Goal: Task Accomplishment & Management: Complete application form

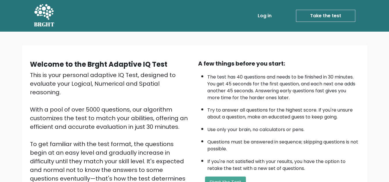
drag, startPoint x: 113, startPoint y: 76, endPoint x: 136, endPoint y: 83, distance: 23.9
click at [136, 83] on div "This is your personal adaptive IQ Test, designed to evaluate your Logical, Nume…" at bounding box center [110, 140] width 161 height 138
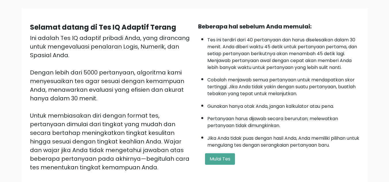
scroll to position [48, 0]
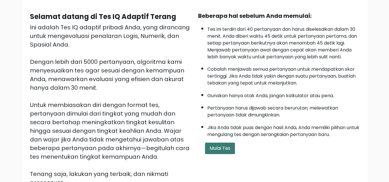
click at [225, 143] on button "Mulai Tes" at bounding box center [220, 149] width 30 height 12
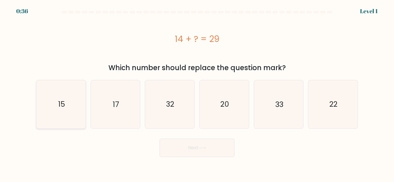
click at [69, 105] on icon "15" at bounding box center [61, 104] width 48 height 48
click at [197, 93] on input "a. 15" at bounding box center [197, 91] width 0 height 1
radio input "true"
click at [220, 149] on button "Next" at bounding box center [196, 148] width 75 height 18
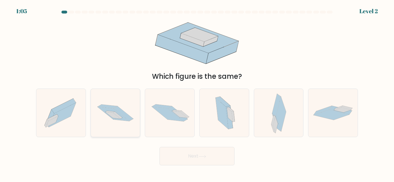
click at [112, 119] on icon at bounding box center [115, 113] width 49 height 33
click at [197, 93] on input "b." at bounding box center [197, 91] width 0 height 1
radio input "true"
click at [185, 158] on button "Next" at bounding box center [196, 156] width 75 height 18
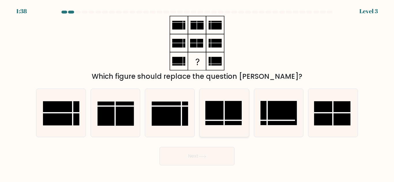
click at [222, 111] on rect at bounding box center [223, 113] width 36 height 24
click at [197, 93] on input "d." at bounding box center [197, 91] width 0 height 1
radio input "true"
click at [197, 152] on button "Next" at bounding box center [196, 156] width 75 height 18
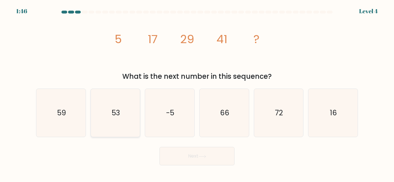
click at [126, 118] on icon "53" at bounding box center [115, 113] width 48 height 48
click at [197, 93] on input "b. 53" at bounding box center [197, 91] width 0 height 1
radio input "true"
click at [201, 160] on button "Next" at bounding box center [196, 156] width 75 height 18
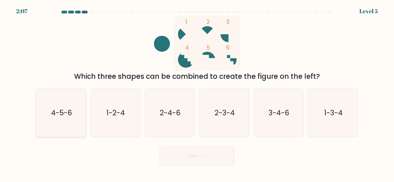
click at [58, 121] on icon "4-5-6" at bounding box center [61, 113] width 48 height 48
click at [197, 93] on input "a. 4-5-6" at bounding box center [197, 91] width 0 height 1
radio input "true"
click at [201, 159] on button "Next" at bounding box center [196, 156] width 75 height 18
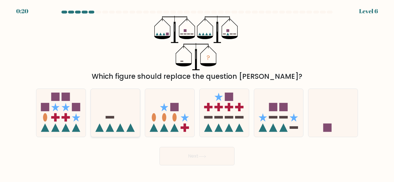
click at [109, 123] on icon at bounding box center [115, 113] width 49 height 41
click at [197, 93] on input "b." at bounding box center [197, 91] width 0 height 1
radio input "true"
click at [170, 162] on button "Next" at bounding box center [196, 156] width 75 height 18
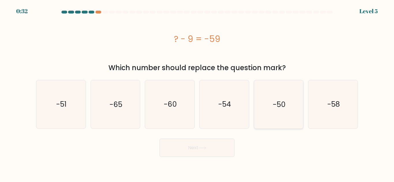
click at [269, 108] on icon "-50" at bounding box center [278, 104] width 48 height 48
click at [197, 93] on input "e. -50" at bounding box center [197, 91] width 0 height 1
radio input "true"
click at [201, 152] on button "Next" at bounding box center [196, 148] width 75 height 18
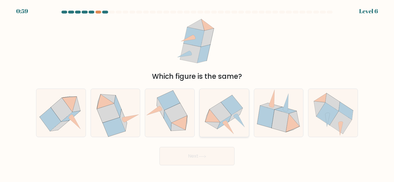
click at [217, 111] on icon at bounding box center [220, 113] width 22 height 20
click at [197, 93] on input "d." at bounding box center [197, 91] width 0 height 1
radio input "true"
click at [203, 152] on button "Next" at bounding box center [196, 156] width 75 height 18
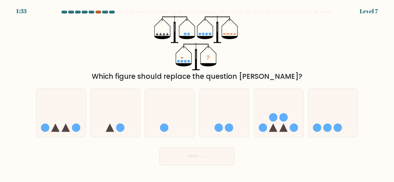
click at [97, 13] on div at bounding box center [98, 12] width 6 height 3
click at [291, 123] on icon at bounding box center [278, 113] width 49 height 41
click at [197, 93] on input "e." at bounding box center [197, 91] width 0 height 1
radio input "true"
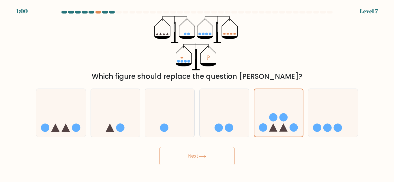
click at [216, 156] on button "Next" at bounding box center [196, 156] width 75 height 18
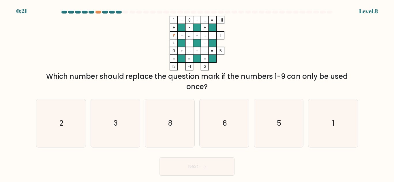
drag, startPoint x: 50, startPoint y: 78, endPoint x: 209, endPoint y: 86, distance: 159.3
click at [209, 86] on div "Which number should replace the question mark if the numbers 1-9 can only be us…" at bounding box center [196, 81] width 315 height 21
click at [264, 52] on icon "1 - 8 - ... -11 + - + ? - ... + ... 1 + - - 9 + ... - ... = 5 = = = = 12 -1 2 =" at bounding box center [196, 43] width 173 height 55
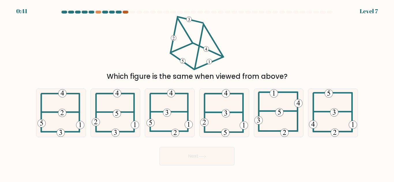
click at [123, 12] on div at bounding box center [125, 12] width 6 height 3
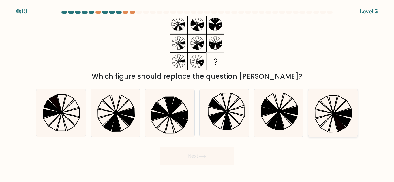
click at [341, 103] on icon at bounding box center [333, 113] width 48 height 48
click at [197, 93] on input "f." at bounding box center [197, 91] width 0 height 1
radio input "true"
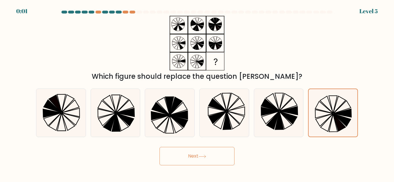
click at [196, 152] on button "Next" at bounding box center [196, 156] width 75 height 18
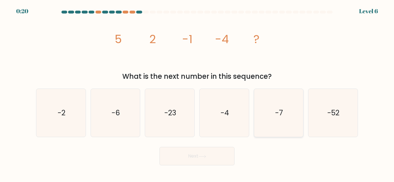
click at [274, 126] on icon "-7" at bounding box center [278, 113] width 48 height 48
click at [197, 93] on input "e. -7" at bounding box center [197, 91] width 0 height 1
radio input "true"
click at [212, 162] on button "Next" at bounding box center [196, 156] width 75 height 18
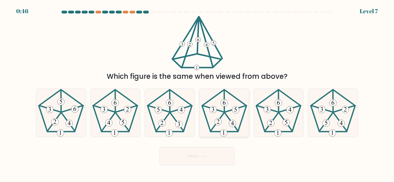
click at [224, 112] on 537 at bounding box center [212, 109] width 21 height 6
click at [197, 93] on input "d." at bounding box center [197, 91] width 0 height 1
radio input "true"
click at [199, 157] on button "Next" at bounding box center [196, 156] width 75 height 18
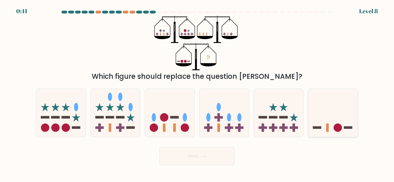
click at [348, 112] on icon at bounding box center [332, 113] width 49 height 41
click at [197, 93] on input "f." at bounding box center [197, 91] width 0 height 1
radio input "true"
click at [194, 161] on button "Next" at bounding box center [196, 156] width 75 height 18
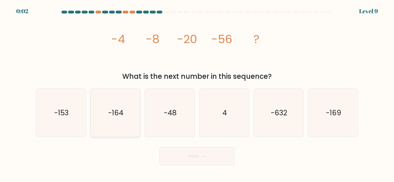
click at [119, 125] on icon "-164" at bounding box center [115, 113] width 48 height 48
click at [197, 93] on input "b. -164" at bounding box center [197, 91] width 0 height 1
radio input "true"
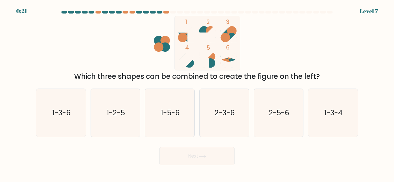
click at [76, 79] on div "Which three shapes can be combined to create the figure on the left?" at bounding box center [196, 76] width 315 height 10
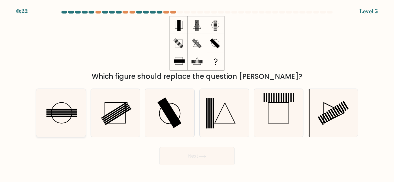
click at [71, 109] on rect at bounding box center [61, 109] width 31 height 1
click at [197, 93] on input "a." at bounding box center [197, 91] width 0 height 1
radio input "true"
click at [198, 156] on button "Next" at bounding box center [196, 156] width 75 height 18
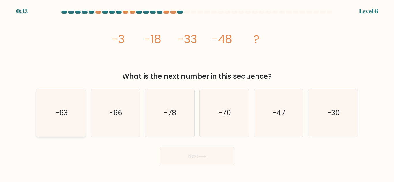
click at [50, 111] on icon "-63" at bounding box center [61, 113] width 48 height 48
click at [197, 93] on input "a. -63" at bounding box center [197, 91] width 0 height 1
radio input "true"
click at [164, 156] on button "Next" at bounding box center [196, 156] width 75 height 18
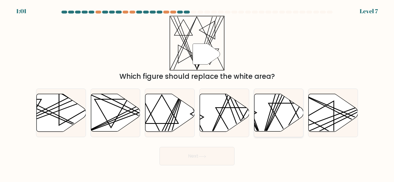
click at [284, 111] on icon at bounding box center [278, 113] width 49 height 38
click at [197, 93] on input "e." at bounding box center [197, 91] width 0 height 1
radio input "true"
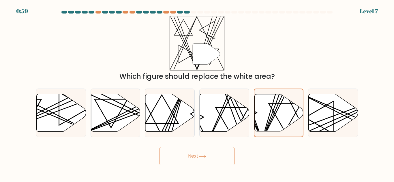
click at [219, 160] on button "Next" at bounding box center [196, 156] width 75 height 18
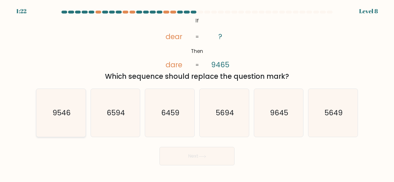
click at [72, 114] on icon "9546" at bounding box center [61, 113] width 48 height 48
click at [197, 93] on input "a. 9546" at bounding box center [197, 91] width 0 height 1
radio input "true"
click at [184, 155] on button "Next" at bounding box center [196, 156] width 75 height 18
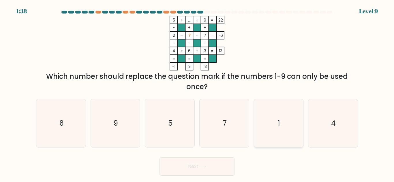
click at [285, 133] on icon "1" at bounding box center [278, 123] width 48 height 48
click at [197, 93] on input "e. 1" at bounding box center [197, 91] width 0 height 1
radio input "true"
click at [212, 167] on button "Next" at bounding box center [196, 167] width 75 height 18
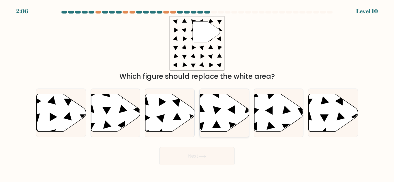
click at [226, 107] on icon at bounding box center [224, 113] width 49 height 38
click at [197, 93] on input "d." at bounding box center [197, 91] width 0 height 1
radio input "true"
click at [216, 156] on button "Next" at bounding box center [196, 156] width 75 height 18
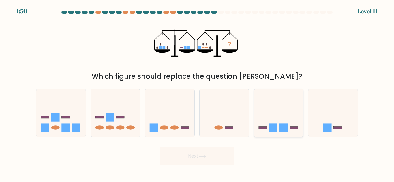
click at [287, 128] on rect at bounding box center [283, 128] width 8 height 8
click at [197, 93] on input "e." at bounding box center [197, 91] width 0 height 1
radio input "true"
click at [212, 158] on button "Next" at bounding box center [196, 156] width 75 height 18
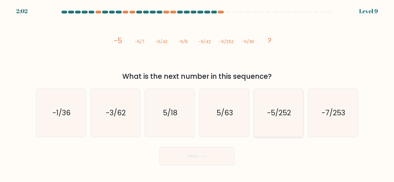
click at [285, 118] on text "-5/252" at bounding box center [279, 113] width 24 height 10
click at [197, 93] on input "e. -5/252" at bounding box center [197, 91] width 0 height 1
radio input "true"
click at [327, 126] on icon "-7/253" at bounding box center [333, 113] width 48 height 48
click at [197, 93] on input "f. -7/253" at bounding box center [197, 91] width 0 height 1
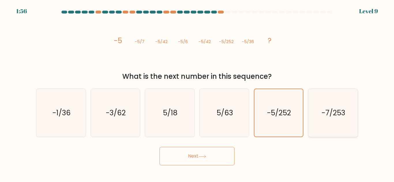
radio input "true"
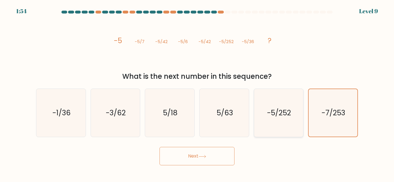
click at [268, 126] on icon "-5/252" at bounding box center [278, 113] width 48 height 48
click at [197, 93] on input "e. -5/252" at bounding box center [197, 91] width 0 height 1
radio input "true"
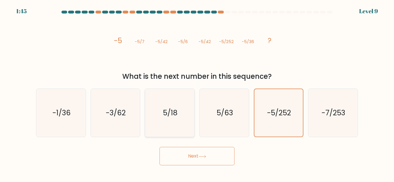
click at [185, 122] on icon "5/18" at bounding box center [170, 113] width 48 height 48
click at [197, 93] on input "c. 5/18" at bounding box center [197, 91] width 0 height 1
radio input "true"
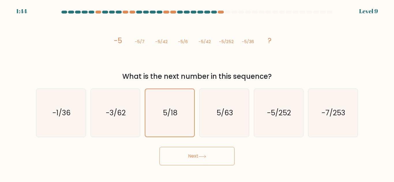
click at [201, 154] on button "Next" at bounding box center [196, 156] width 75 height 18
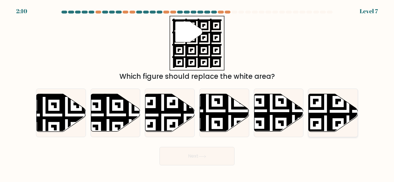
click at [337, 112] on icon at bounding box center [332, 113] width 49 height 38
click at [197, 93] on input "f." at bounding box center [197, 91] width 0 height 1
radio input "true"
click at [203, 158] on icon at bounding box center [202, 156] width 8 height 3
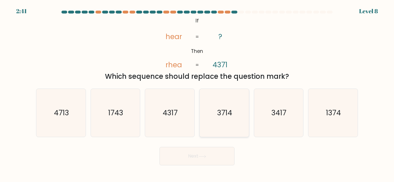
click at [224, 118] on text "3714" at bounding box center [224, 113] width 15 height 10
click at [197, 93] on input "d. 3714" at bounding box center [197, 91] width 0 height 1
radio input "true"
click at [192, 158] on button "Next" at bounding box center [196, 156] width 75 height 18
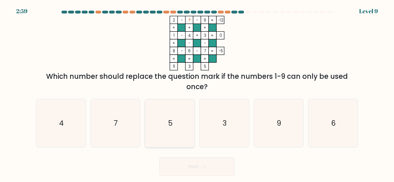
click at [168, 119] on icon "5" at bounding box center [170, 123] width 48 height 48
click at [197, 93] on input "c. 5" at bounding box center [197, 91] width 0 height 1
radio input "true"
click at [182, 170] on button "Next" at bounding box center [196, 167] width 75 height 18
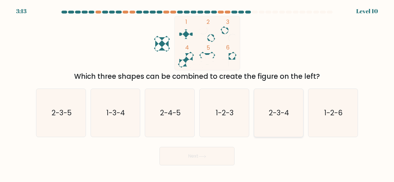
click at [290, 115] on icon "2-3-4" at bounding box center [278, 113] width 48 height 48
click at [197, 93] on input "e. 2-3-4" at bounding box center [197, 91] width 0 height 1
radio input "true"
click at [211, 158] on button "Next" at bounding box center [196, 156] width 75 height 18
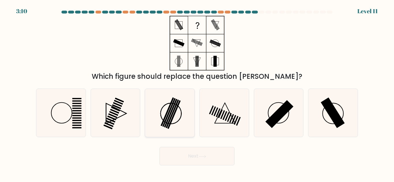
click at [168, 111] on rect at bounding box center [166, 112] width 13 height 29
click at [197, 93] on input "c." at bounding box center [197, 91] width 0 height 1
radio input "true"
click at [322, 103] on rect at bounding box center [332, 113] width 24 height 31
click at [197, 93] on input "f." at bounding box center [197, 91] width 0 height 1
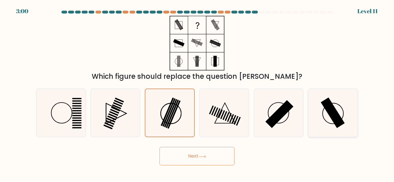
radio input "true"
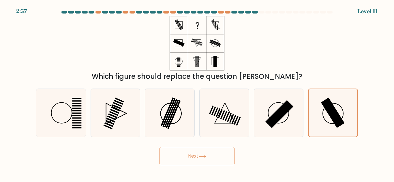
click at [216, 157] on button "Next" at bounding box center [196, 156] width 75 height 18
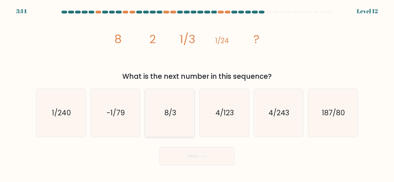
click at [177, 113] on icon "8/3" at bounding box center [170, 113] width 48 height 48
click at [197, 93] on input "c. 8/3" at bounding box center [197, 91] width 0 height 1
radio input "true"
click at [177, 156] on button "Next" at bounding box center [196, 156] width 75 height 18
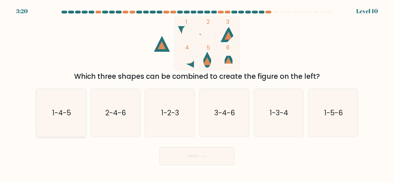
click at [56, 106] on icon "1-4-5" at bounding box center [61, 113] width 48 height 48
click at [197, 93] on input "a. 1-4-5" at bounding box center [197, 91] width 0 height 1
radio input "true"
click at [197, 157] on button "Next" at bounding box center [196, 156] width 75 height 18
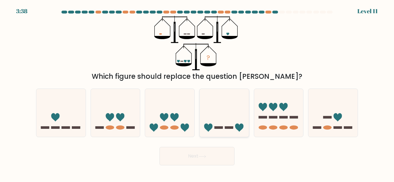
click at [236, 127] on icon at bounding box center [239, 128] width 8 height 8
click at [197, 93] on input "d." at bounding box center [197, 91] width 0 height 1
radio input "true"
click at [191, 164] on button "Next" at bounding box center [196, 156] width 75 height 18
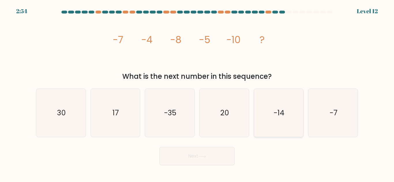
click at [264, 107] on icon "-14" at bounding box center [278, 113] width 48 height 48
click at [197, 93] on input "e. -14" at bounding box center [197, 91] width 0 height 1
radio input "true"
click at [210, 152] on button "Next" at bounding box center [196, 156] width 75 height 18
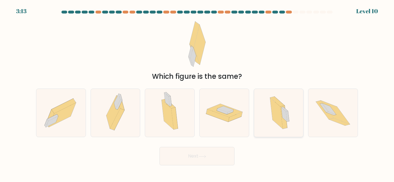
click at [282, 120] on icon at bounding box center [283, 117] width 7 height 23
click at [197, 93] on input "e." at bounding box center [197, 91] width 0 height 1
radio input "true"
click at [212, 153] on button "Next" at bounding box center [196, 156] width 75 height 18
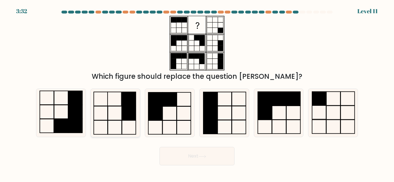
click at [127, 122] on icon at bounding box center [115, 113] width 48 height 48
click at [197, 93] on input "b." at bounding box center [197, 91] width 0 height 1
radio input "true"
click at [176, 162] on button "Next" at bounding box center [196, 156] width 75 height 18
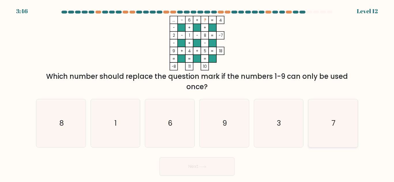
click at [337, 131] on icon "7" at bounding box center [333, 123] width 48 height 48
click at [197, 93] on input "f. 7" at bounding box center [197, 91] width 0 height 1
radio input "true"
click at [200, 174] on button "Next" at bounding box center [196, 167] width 75 height 18
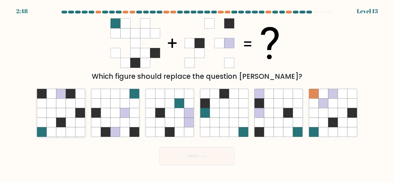
click at [73, 118] on icon at bounding box center [71, 113] width 10 height 10
click at [197, 93] on input "a." at bounding box center [197, 91] width 0 height 1
radio input "true"
click at [182, 154] on button "Next" at bounding box center [196, 156] width 75 height 18
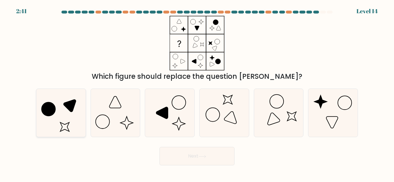
click at [77, 118] on icon at bounding box center [61, 113] width 48 height 48
click at [197, 93] on input "a." at bounding box center [197, 91] width 0 height 1
radio input "true"
click at [208, 161] on button "Next" at bounding box center [196, 156] width 75 height 18
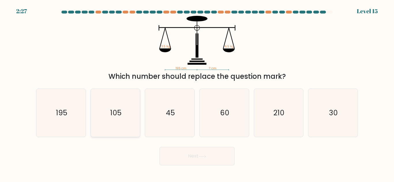
click at [118, 107] on icon "105" at bounding box center [115, 113] width 48 height 48
click at [197, 93] on input "b. 105" at bounding box center [197, 91] width 0 height 1
radio input "true"
click at [213, 160] on button "Next" at bounding box center [196, 156] width 75 height 18
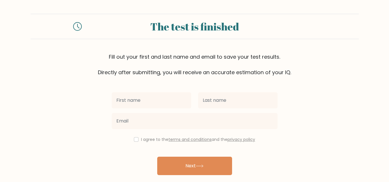
scroll to position [20, 0]
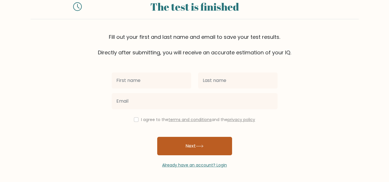
click at [189, 152] on button "Next" at bounding box center [194, 146] width 75 height 18
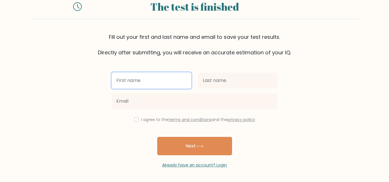
click at [160, 80] on input "text" at bounding box center [152, 81] width 80 height 16
type input "Rei"
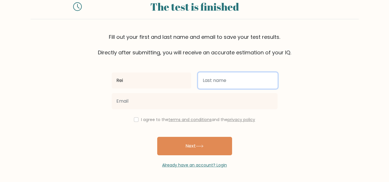
click at [208, 86] on input "text" at bounding box center [238, 81] width 80 height 16
type input "Jehan"
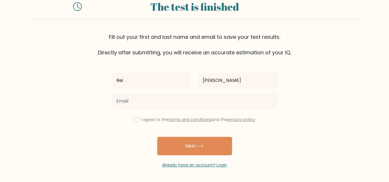
click at [132, 121] on div "I agree to the terms and conditions and the privacy policy" at bounding box center [194, 119] width 173 height 7
click at [134, 121] on input "checkbox" at bounding box center [136, 120] width 5 height 5
checkbox input "true"
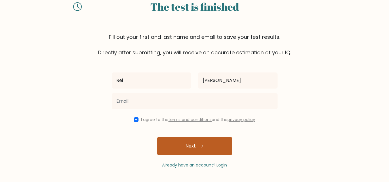
click at [180, 147] on button "Next" at bounding box center [194, 146] width 75 height 18
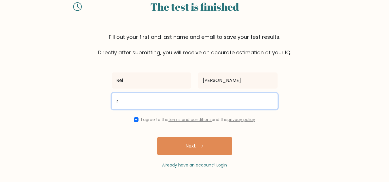
type input "reijehan18@gmail.com"
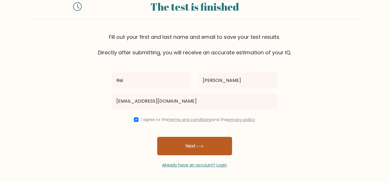
click at [181, 148] on button "Next" at bounding box center [194, 146] width 75 height 18
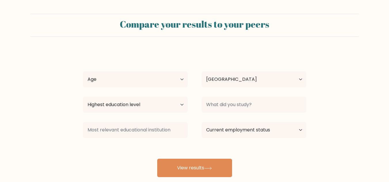
select select "ID"
click at [177, 85] on select "Age Under 18 years old 18-24 years old 25-34 years old 35-44 years old 45-54 ye…" at bounding box center [135, 79] width 105 height 16
select select "18_24"
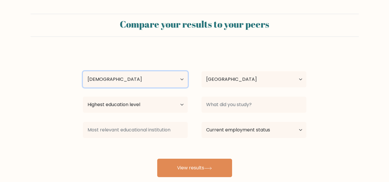
click at [83, 71] on select "Age Under 18 years old 18-24 years old 25-34 years old 35-44 years old 45-54 ye…" at bounding box center [135, 79] width 105 height 16
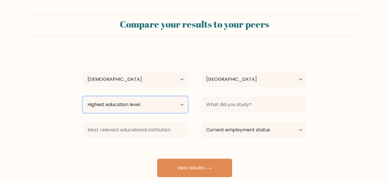
click at [162, 110] on select "Highest education level No schooling Primary Lower Secondary Upper Secondary Oc…" at bounding box center [135, 105] width 105 height 16
select select "bachelors_degree"
click at [83, 97] on select "Highest education level No schooling Primary Lower Secondary Upper Secondary Oc…" at bounding box center [135, 105] width 105 height 16
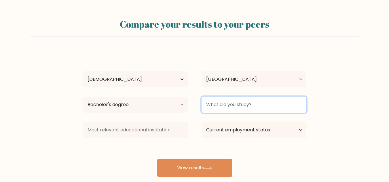
click at [216, 106] on input at bounding box center [254, 105] width 105 height 16
type input "Psikologi"
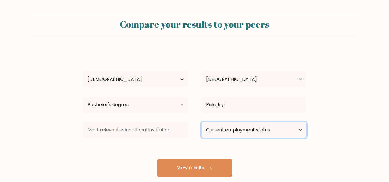
click at [241, 132] on select "Current employment status Employed Student Retired Other / prefer not to answer" at bounding box center [254, 130] width 105 height 16
select select "other"
click at [202, 122] on select "Current employment status Employed Student Retired Other / prefer not to answer" at bounding box center [254, 130] width 105 height 16
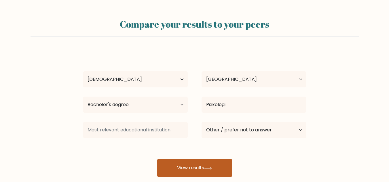
click at [210, 173] on button "View results" at bounding box center [194, 168] width 75 height 18
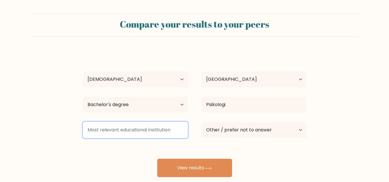
click at [153, 129] on input at bounding box center [135, 130] width 105 height 16
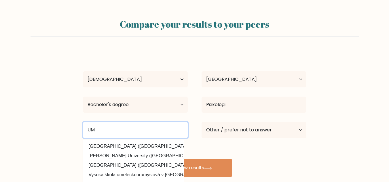
type input "UM"
click at [157, 159] on button "View results" at bounding box center [194, 168] width 75 height 18
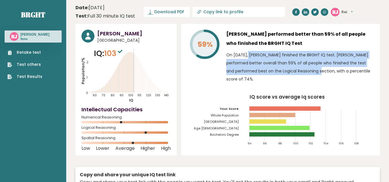
drag, startPoint x: 228, startPoint y: 53, endPoint x: 264, endPoint y: 71, distance: 39.6
click at [264, 71] on p "On [DATE], [PERSON_NAME] finished the BRGHT IQ test. [PERSON_NAME] performed be…" at bounding box center [300, 67] width 148 height 32
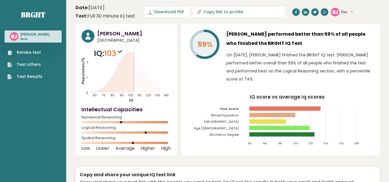
click at [323, 77] on div "[PERSON_NAME] performed better than 59% of all people who finished the BRGHT IQ…" at bounding box center [300, 58] width 148 height 56
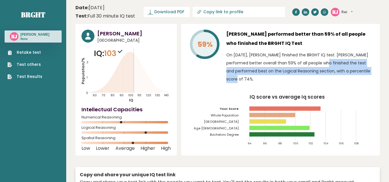
drag, startPoint x: 279, startPoint y: 62, endPoint x: 325, endPoint y: 74, distance: 47.7
click at [325, 74] on p "On [DATE], [PERSON_NAME] finished the BRGHT IQ test. [PERSON_NAME] performed be…" at bounding box center [300, 67] width 148 height 32
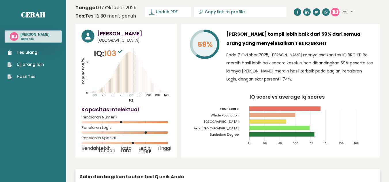
click at [303, 61] on font "Pada 7 Oktober 2025, [PERSON_NAME] menyelesaikan tes IQ BRGHT. Rei meraih hasil…" at bounding box center [299, 67] width 147 height 30
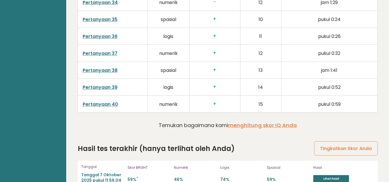
scroll to position [1536, 0]
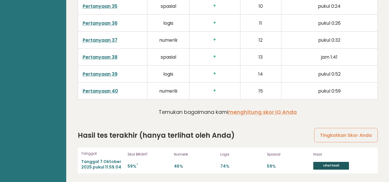
click at [326, 166] on font "Lihat hasil" at bounding box center [332, 166] width 16 height 4
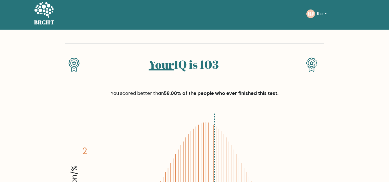
scroll to position [5, 0]
